Goal: Task Accomplishment & Management: Use online tool/utility

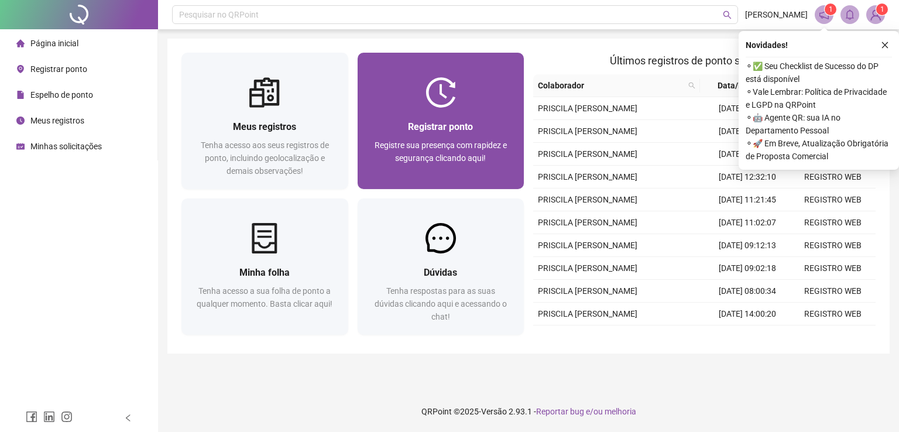
click at [435, 153] on span "Registre sua presença com rapidez e segurança clicando aqui!" at bounding box center [441, 151] width 132 height 22
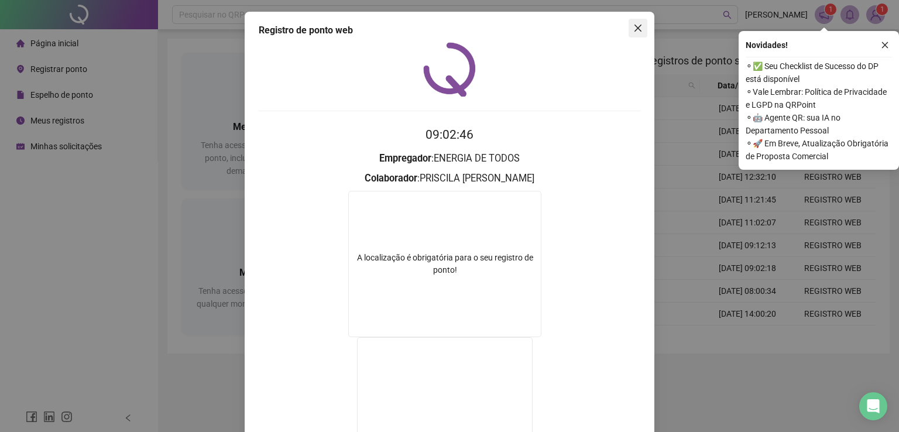
drag, startPoint x: 638, startPoint y: 29, endPoint x: 634, endPoint y: 84, distance: 55.2
click at [637, 29] on span "Close" at bounding box center [638, 27] width 19 height 9
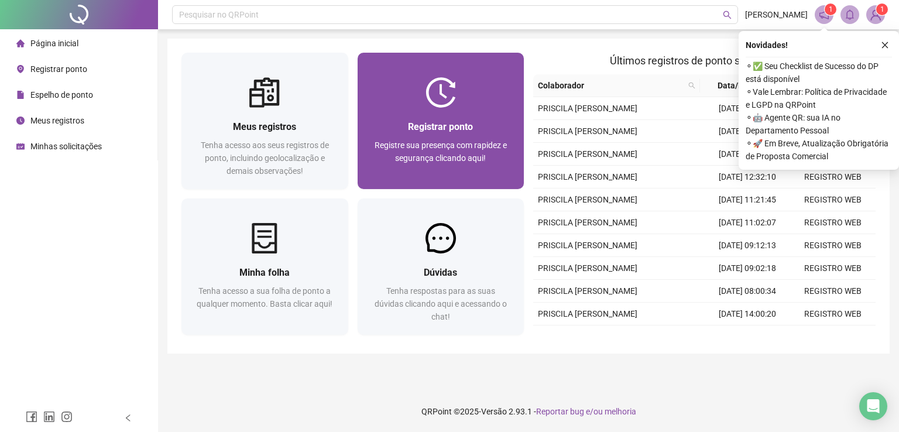
click at [407, 141] on span "Registre sua presença com rapidez e segurança clicando aqui!" at bounding box center [441, 151] width 132 height 22
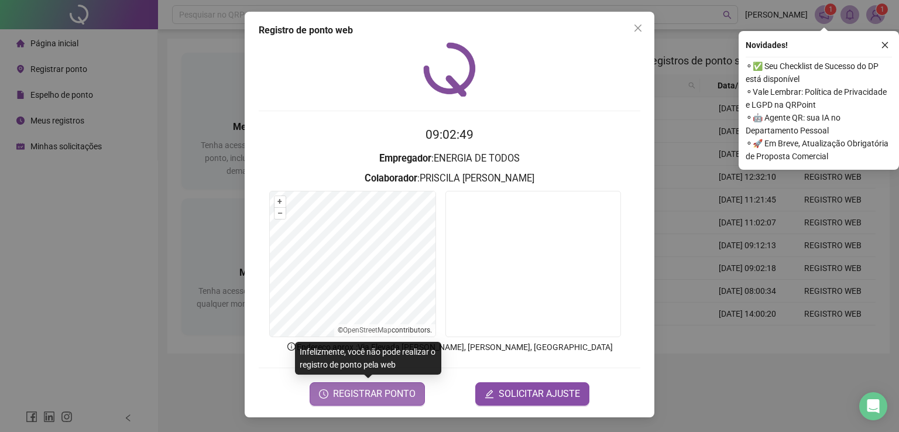
click at [387, 403] on button "REGISTRAR PONTO" at bounding box center [367, 393] width 115 height 23
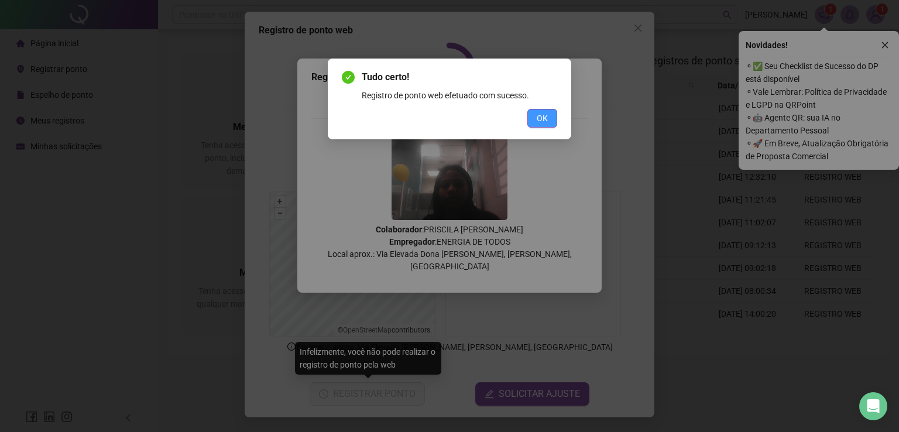
click at [538, 123] on span "OK" at bounding box center [542, 118] width 11 height 13
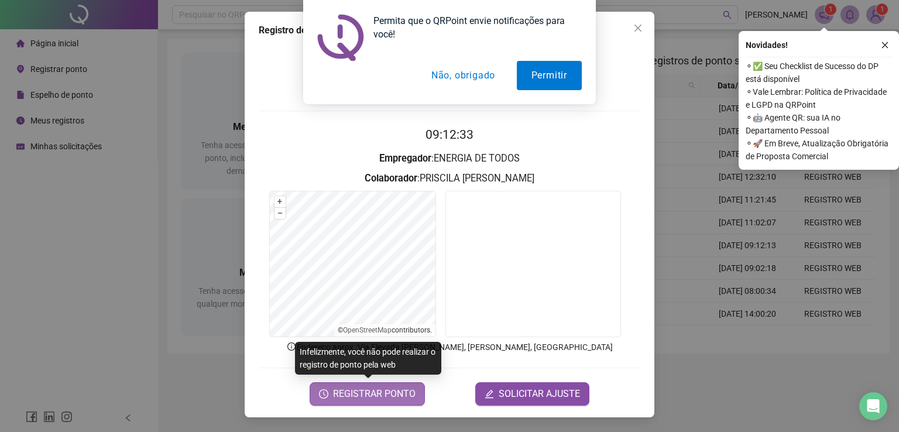
click at [410, 397] on span "REGISTRAR PONTO" at bounding box center [374, 394] width 83 height 14
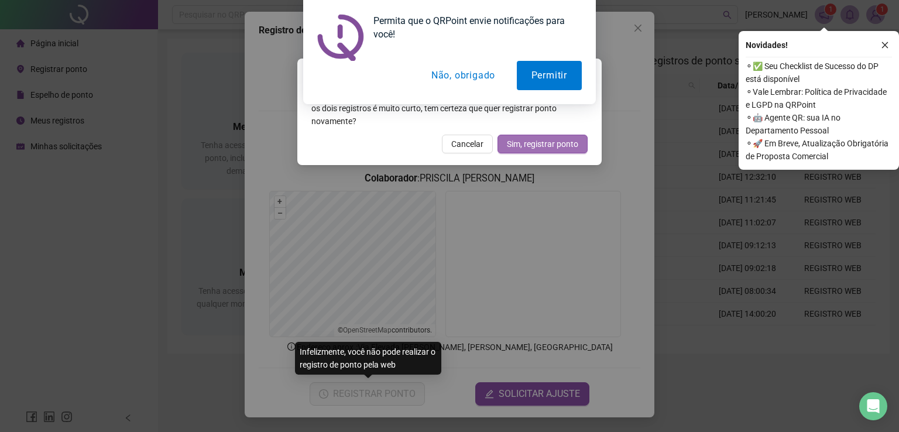
click at [527, 148] on span "Sim, registrar ponto" at bounding box center [542, 144] width 71 height 13
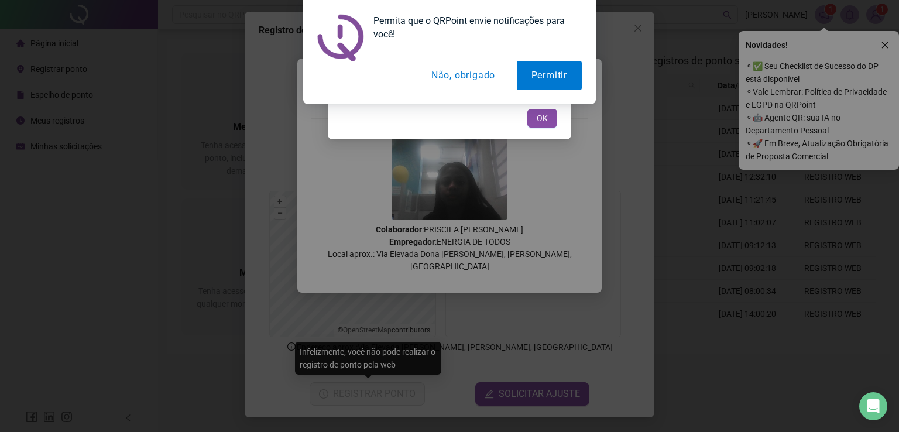
click at [469, 80] on button "Não, obrigado" at bounding box center [463, 75] width 93 height 29
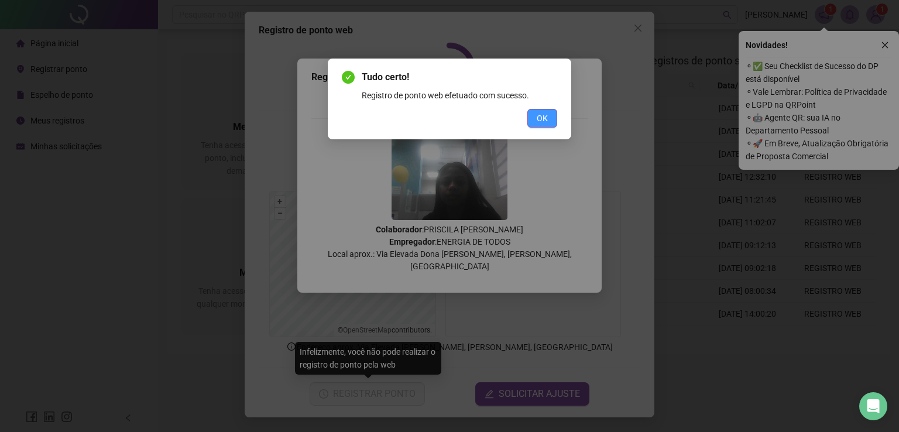
click at [547, 126] on button "OK" at bounding box center [542, 118] width 30 height 19
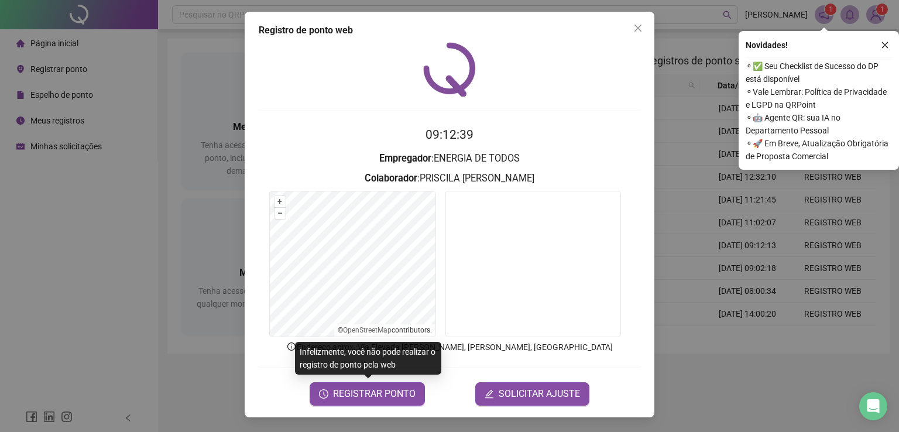
drag, startPoint x: 111, startPoint y: 115, endPoint x: 110, endPoint y: 102, distance: 13.5
click at [98, 115] on div "Registro de ponto web 09:12:39 Empregador : ENERGIA DE TODOS Colaborador : PRIS…" at bounding box center [449, 216] width 899 height 432
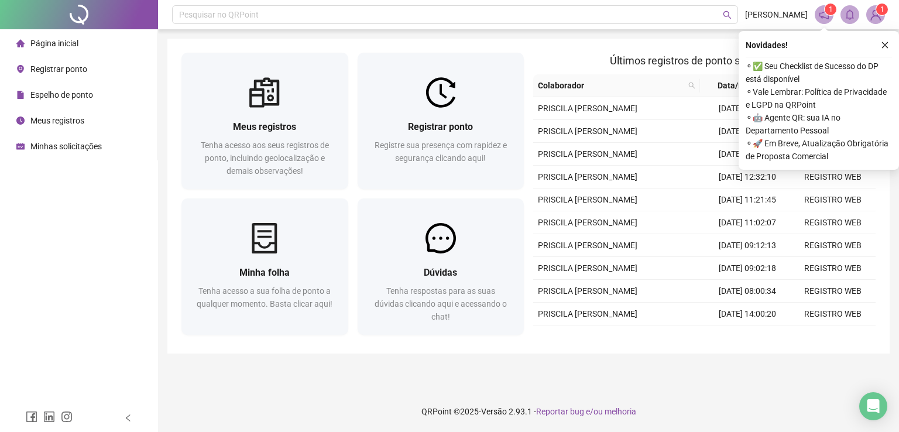
drag, startPoint x: 885, startPoint y: 43, endPoint x: 876, endPoint y: 67, distance: 26.3
click at [885, 43] on icon "close" at bounding box center [885, 45] width 8 height 8
